Goal: Navigation & Orientation: Understand site structure

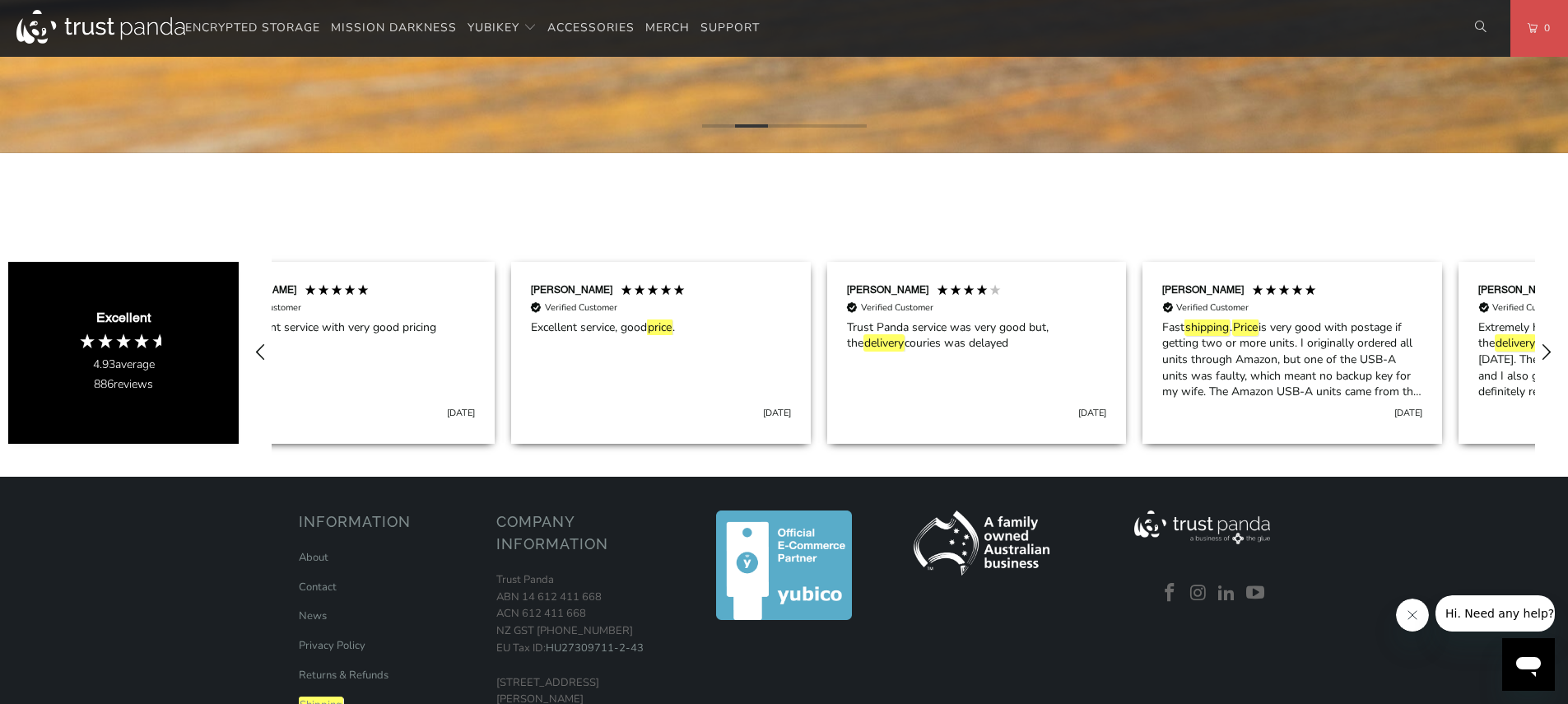
scroll to position [0, 1506]
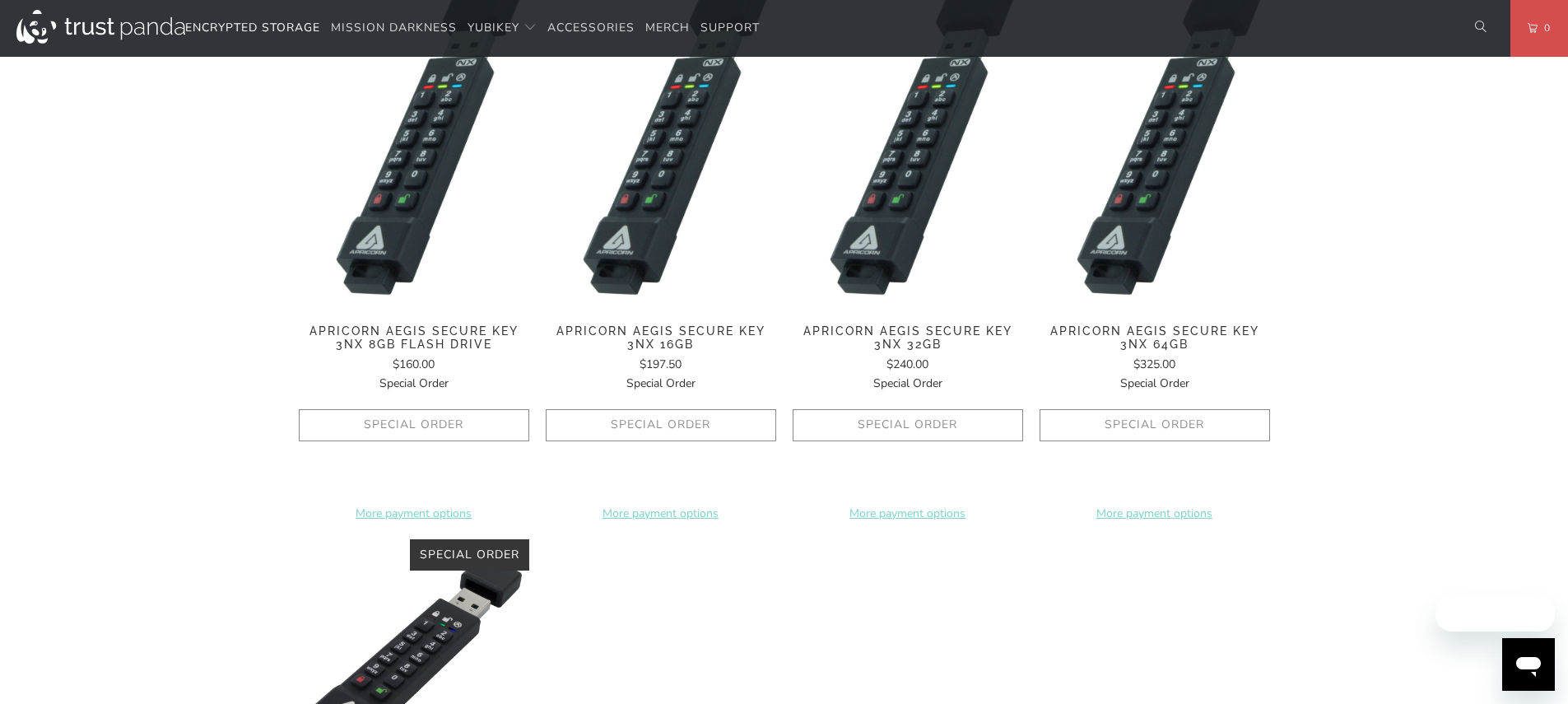
scroll to position [1915, 0]
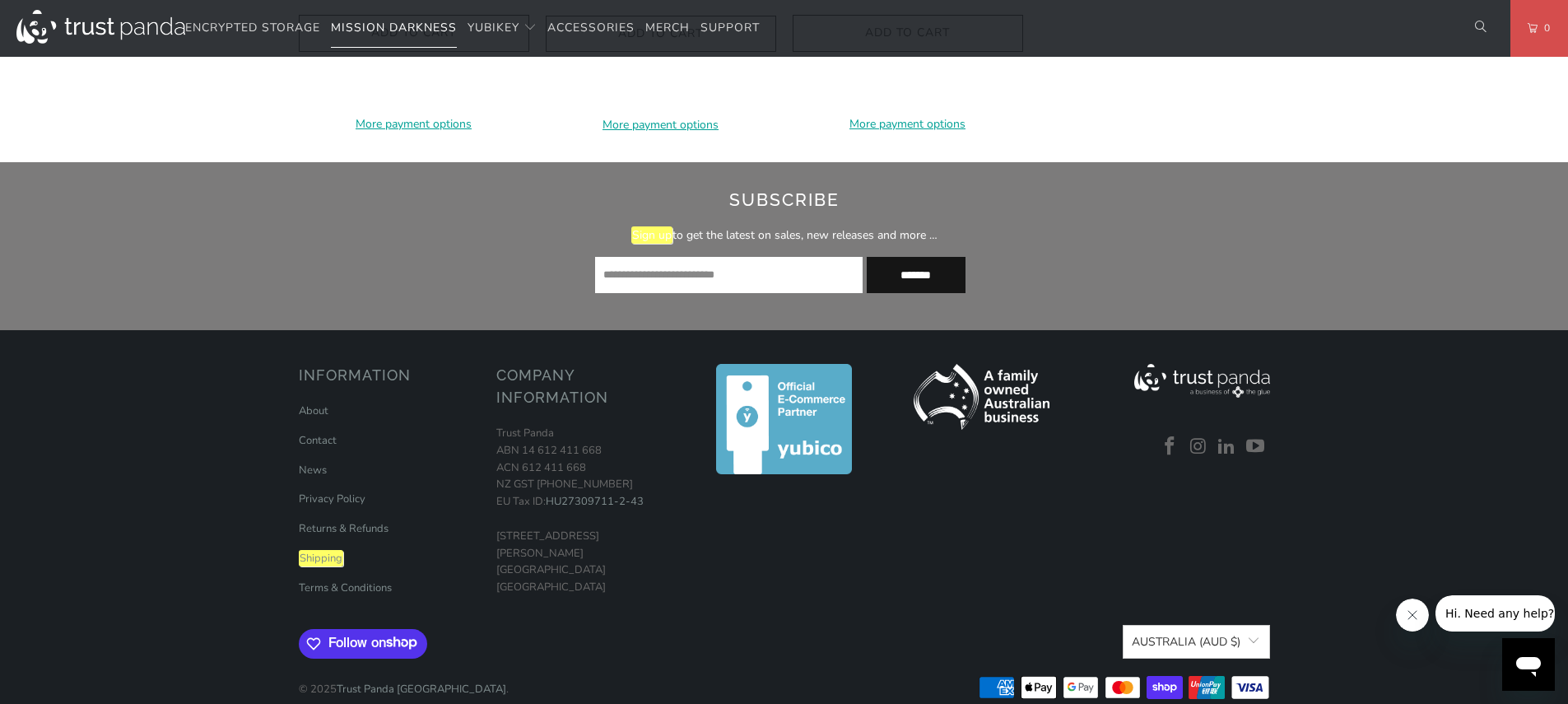
scroll to position [3028, 0]
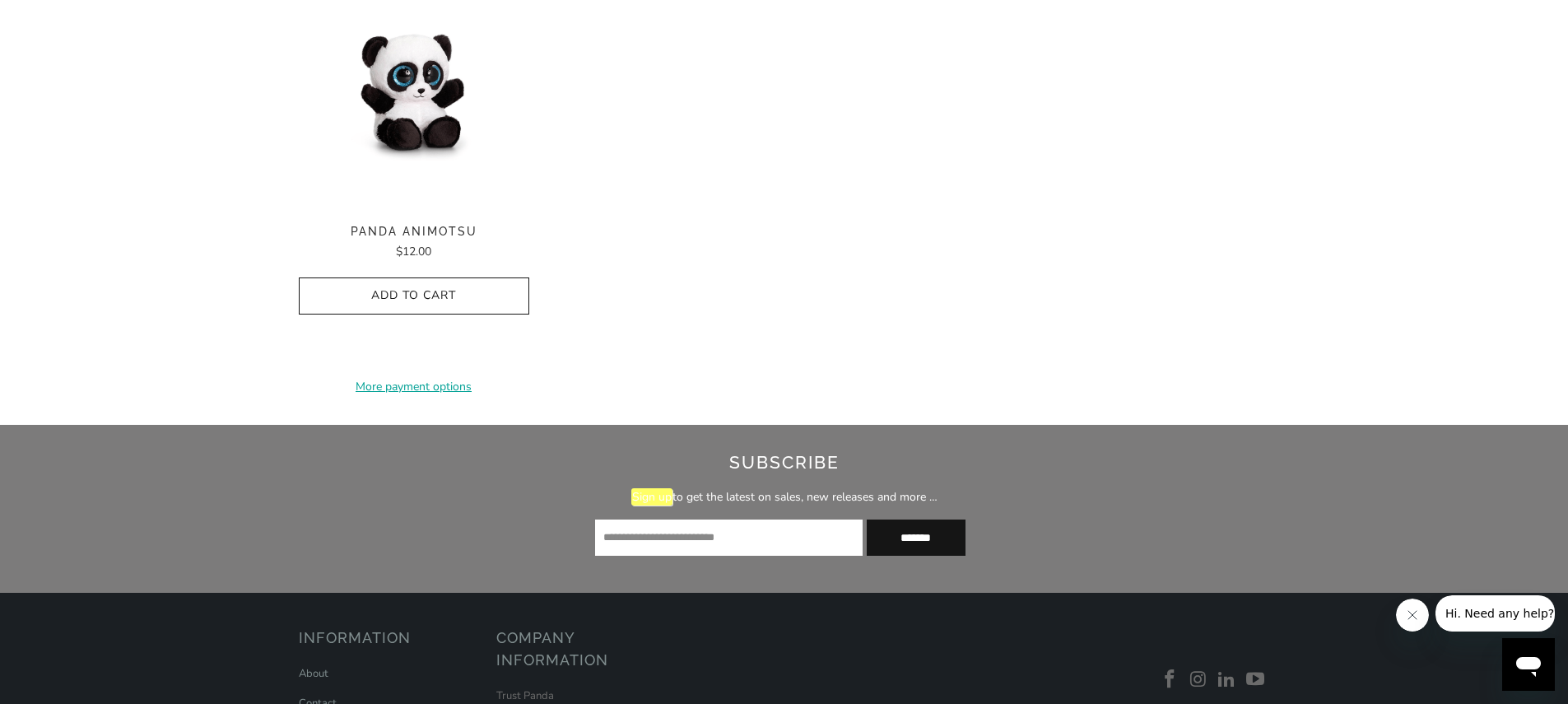
scroll to position [956, 0]
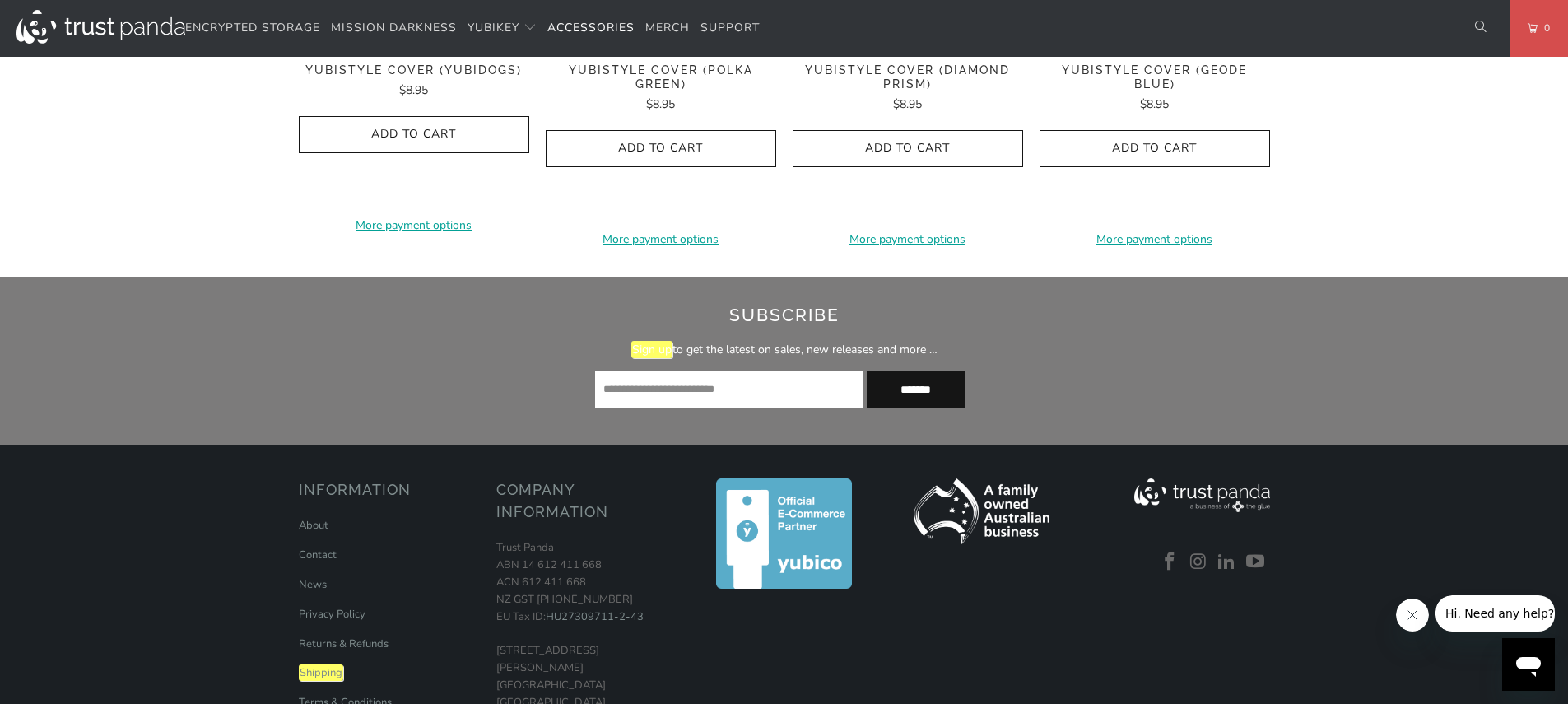
scroll to position [1085, 0]
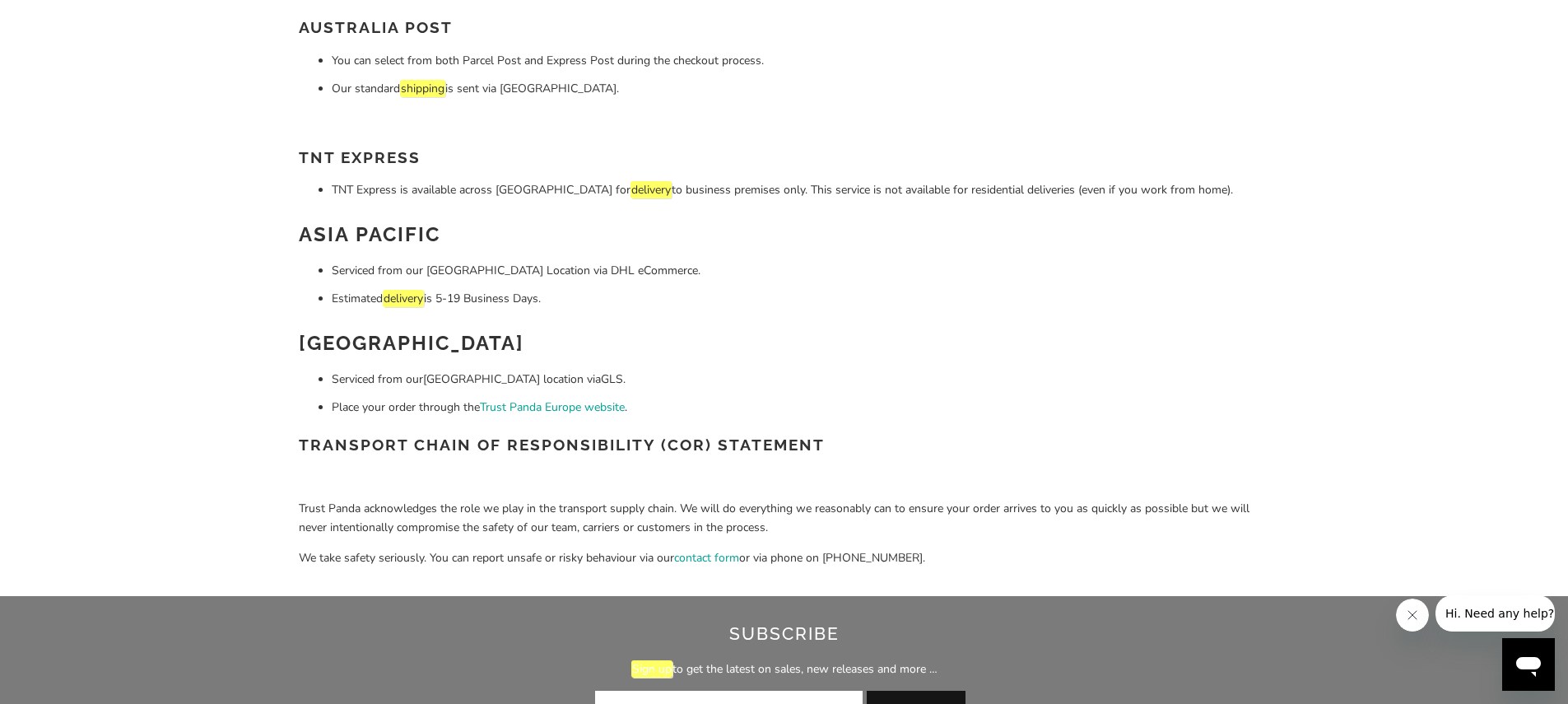
scroll to position [580, 0]
